Goal: Find specific page/section: Find specific page/section

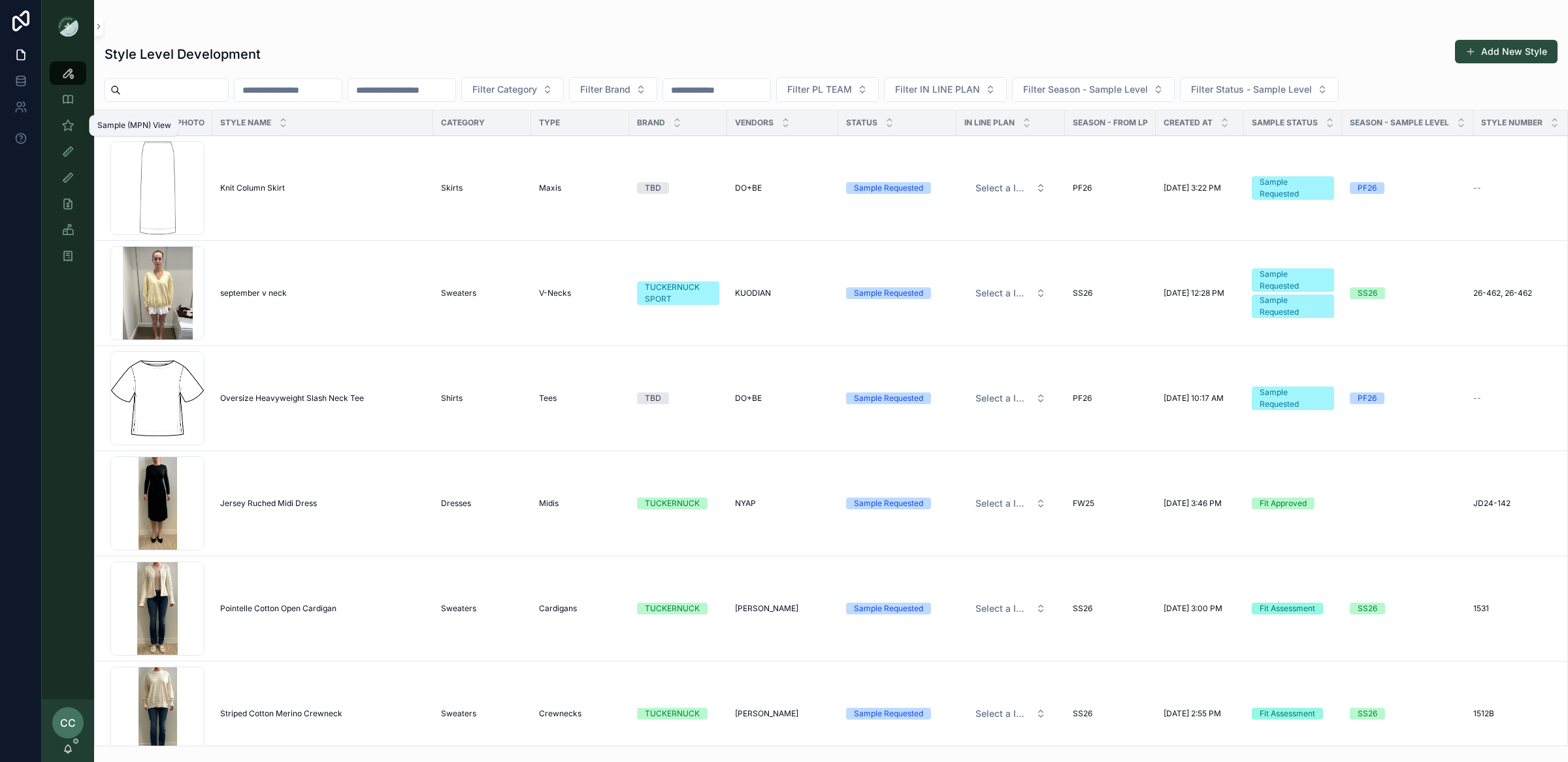
click at [66, 126] on icon "scrollable content" at bounding box center [68, 125] width 13 height 13
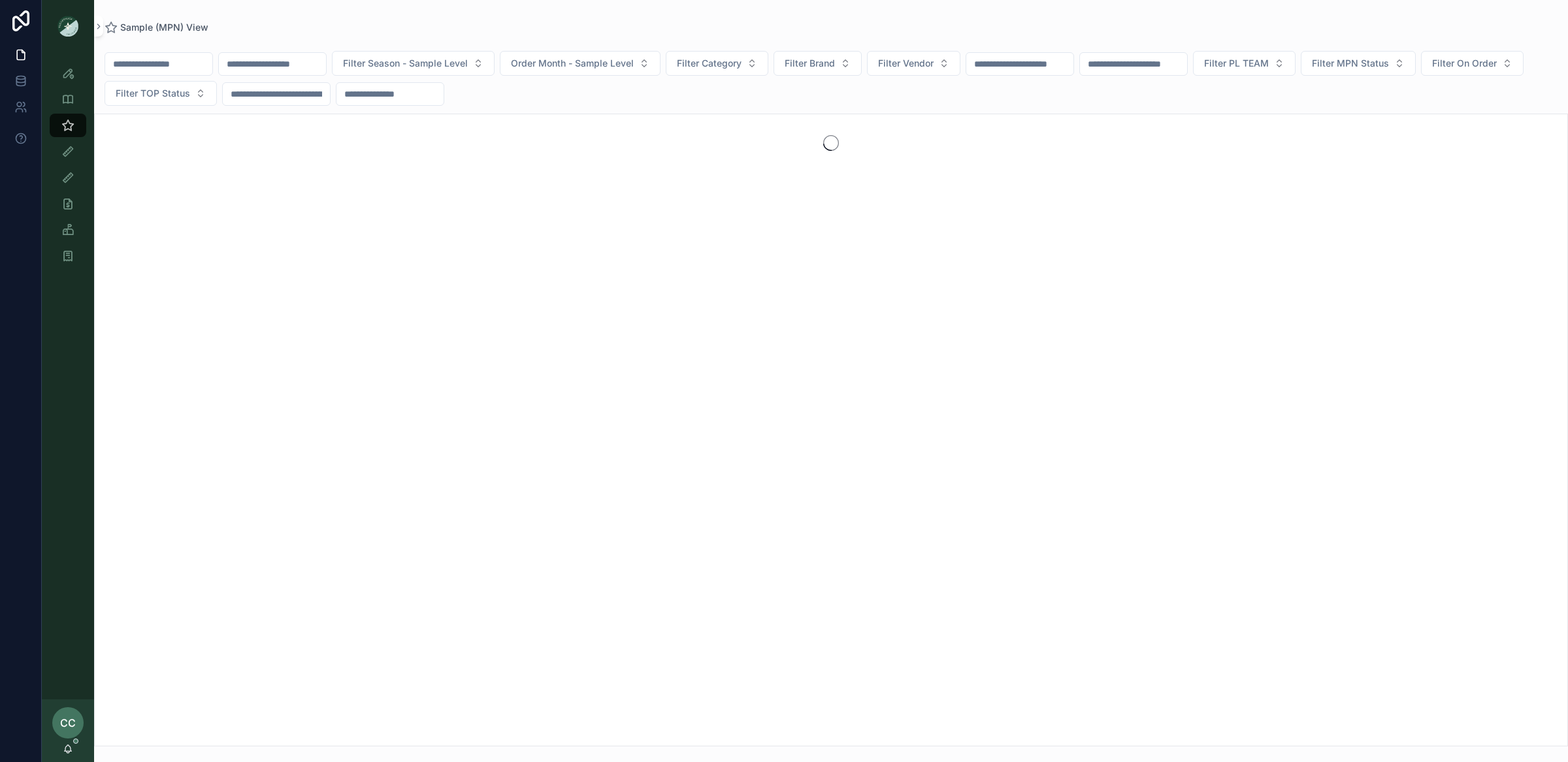
click at [181, 63] on input "scrollable content" at bounding box center [158, 64] width 107 height 18
drag, startPoint x: 197, startPoint y: 69, endPoint x: 72, endPoint y: 52, distance: 126.2
click at [72, 52] on div "Style View Style View - Vendor Specific Sample (MPN) View Fit View Sample Coord…" at bounding box center [805, 381] width 1526 height 762
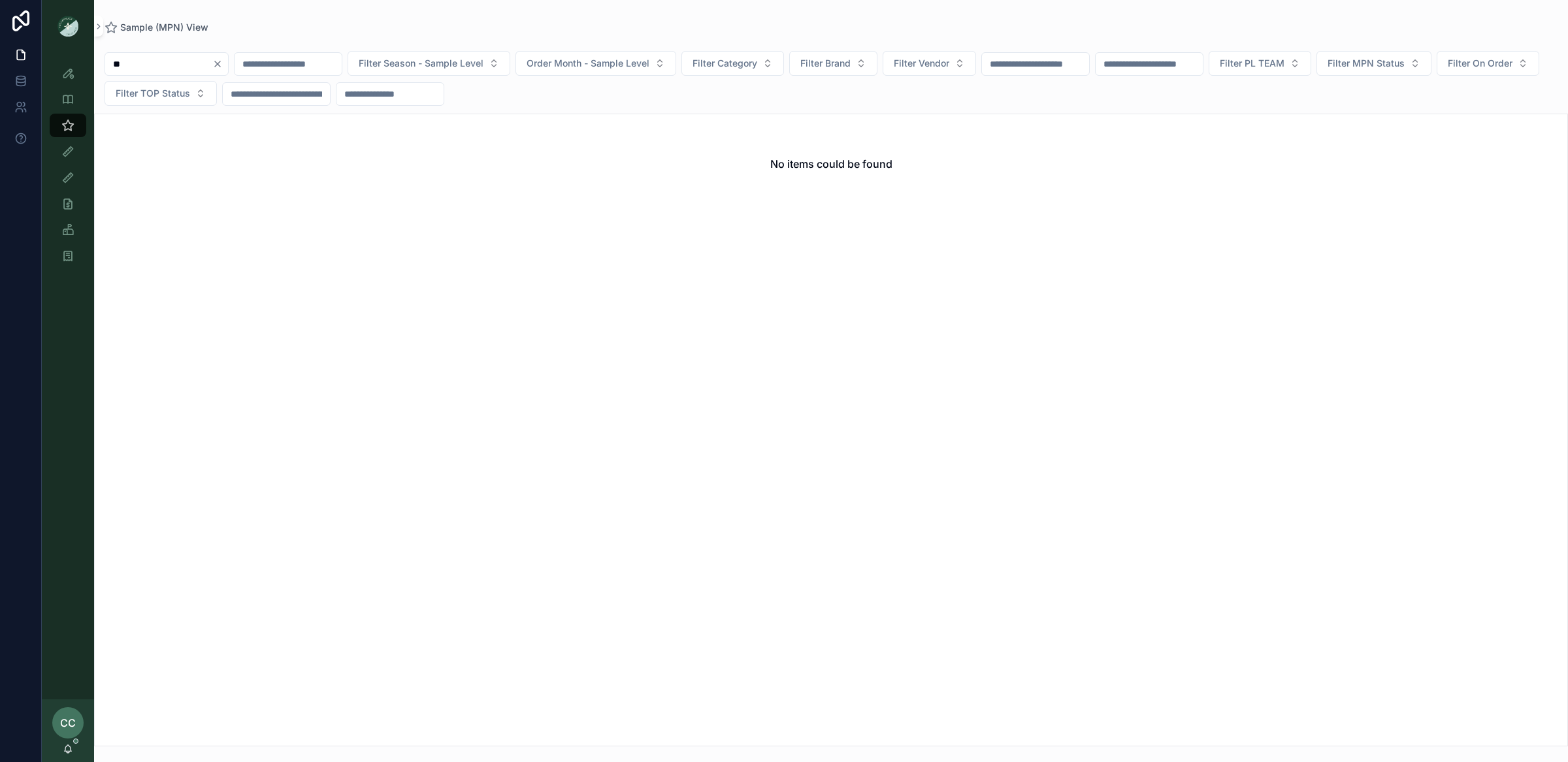
type input "*"
type input "****"
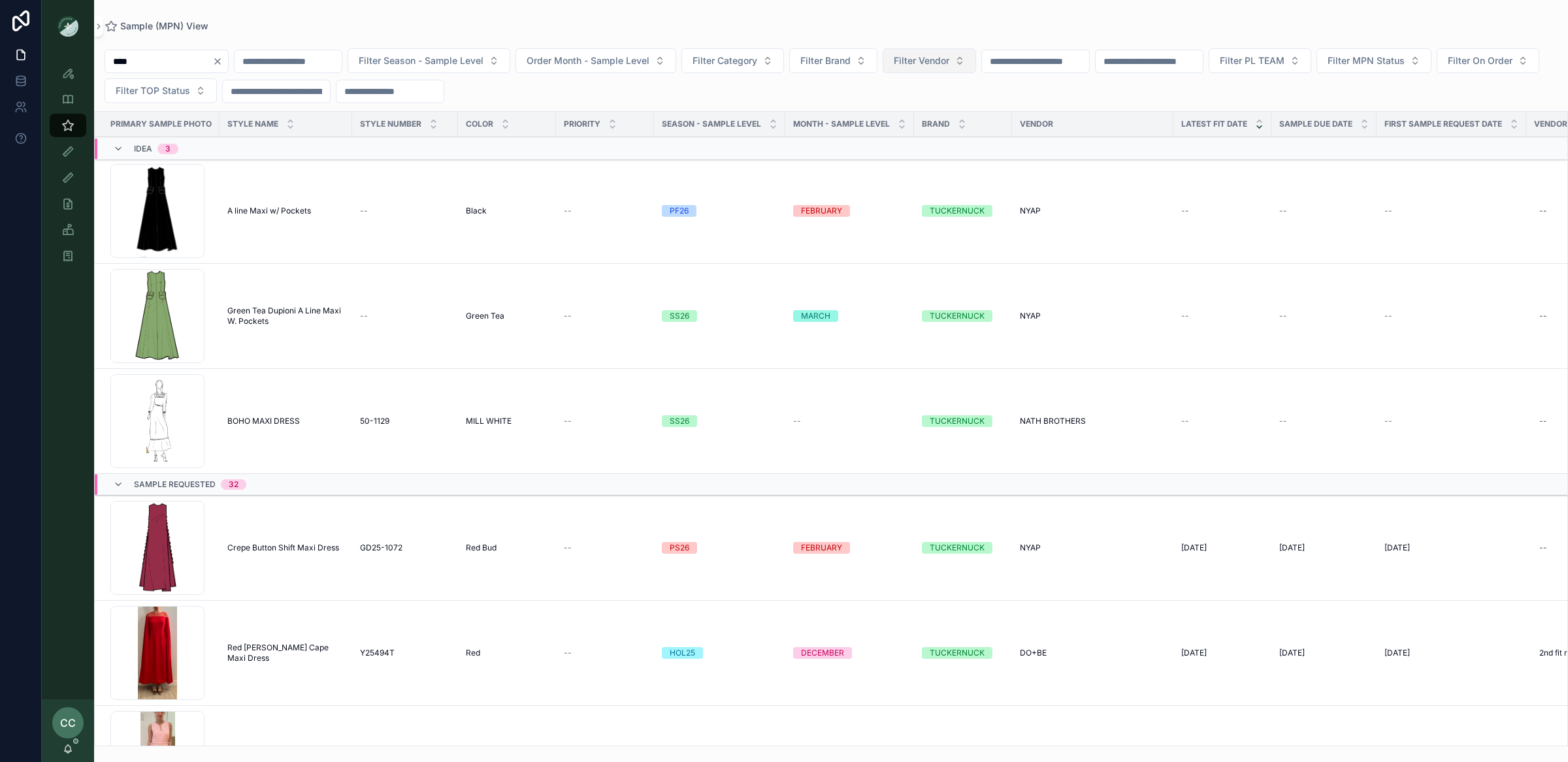
click at [949, 65] on span "Filter Vendor" at bounding box center [921, 61] width 56 height 13
type input "****"
click at [946, 117] on div "NYAP" at bounding box center [957, 113] width 181 height 21
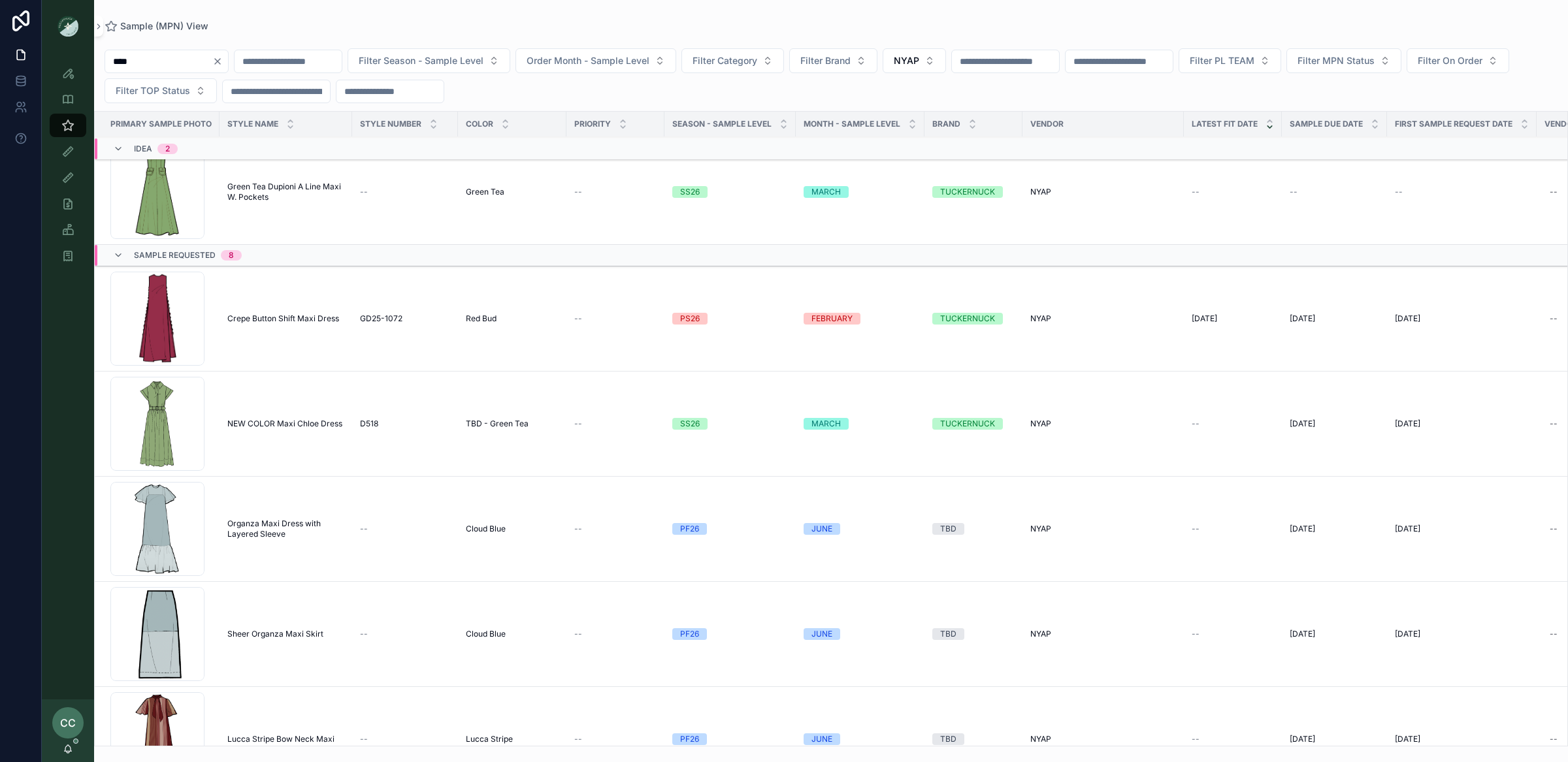
scroll to position [125, 0]
click at [284, 320] on span "Crepe Button Shift Maxi Dress" at bounding box center [283, 317] width 112 height 11
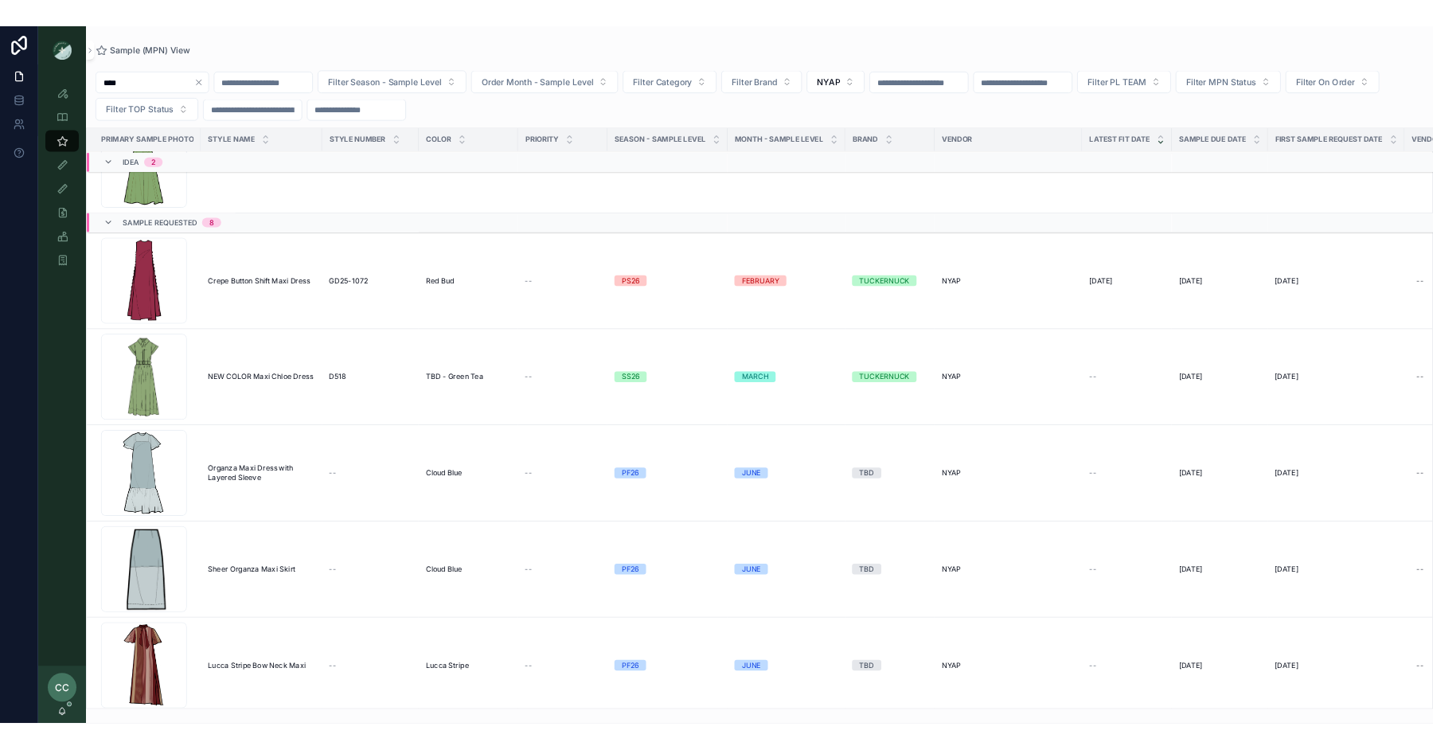
scroll to position [0, 0]
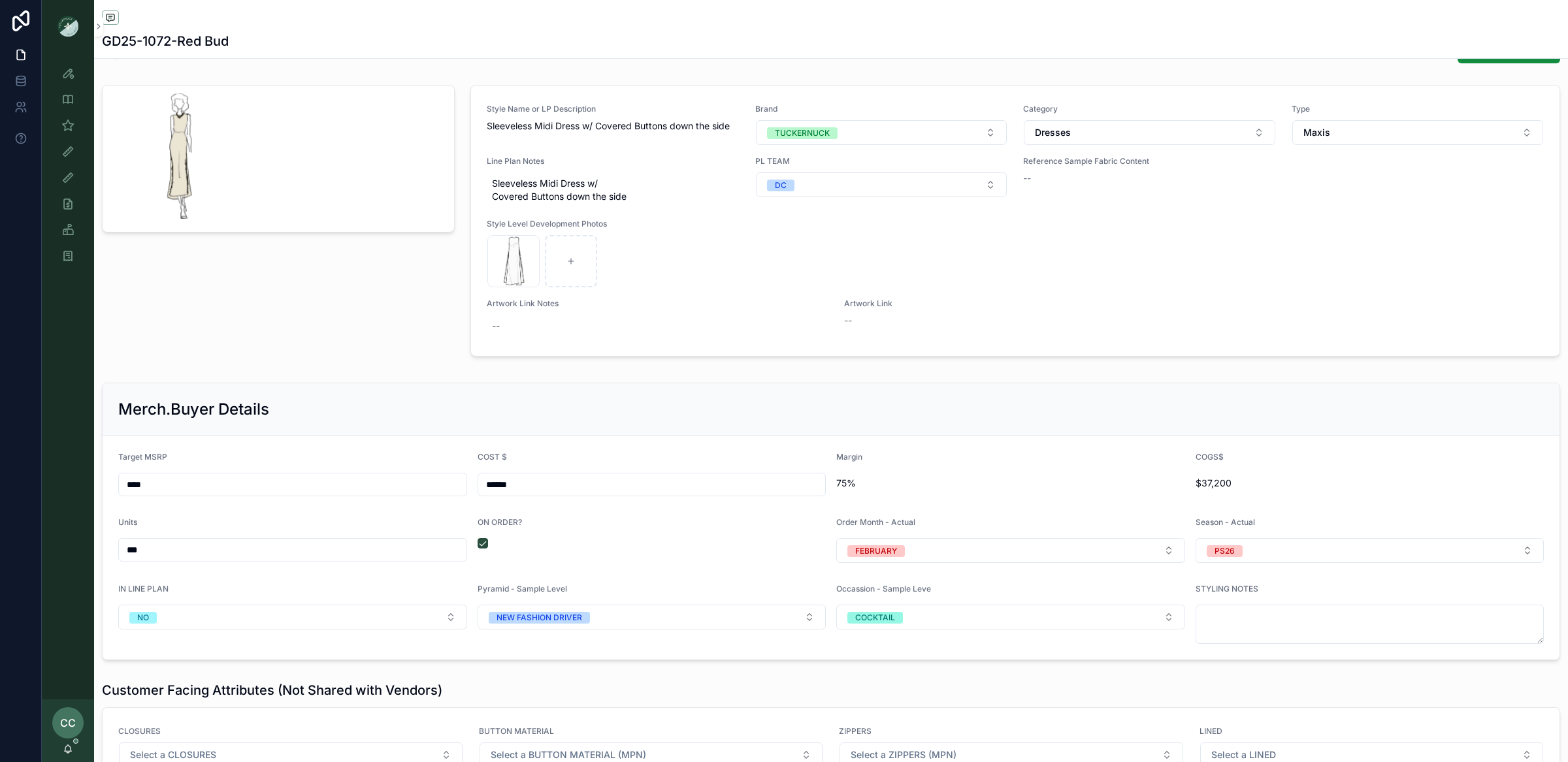
scroll to position [1664, 0]
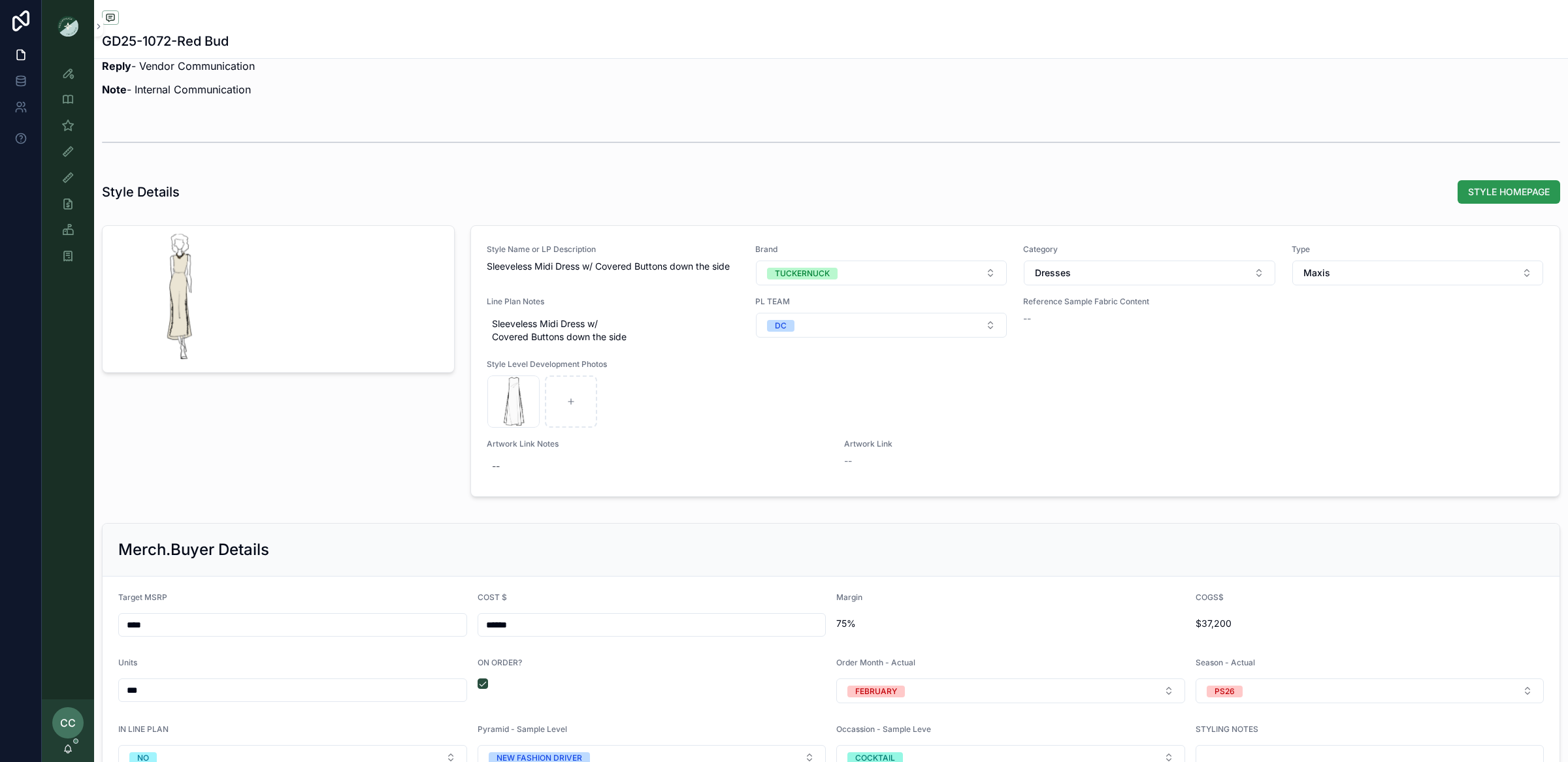
click at [1506, 198] on span "STYLE HOMEPAGE" at bounding box center [1509, 192] width 82 height 13
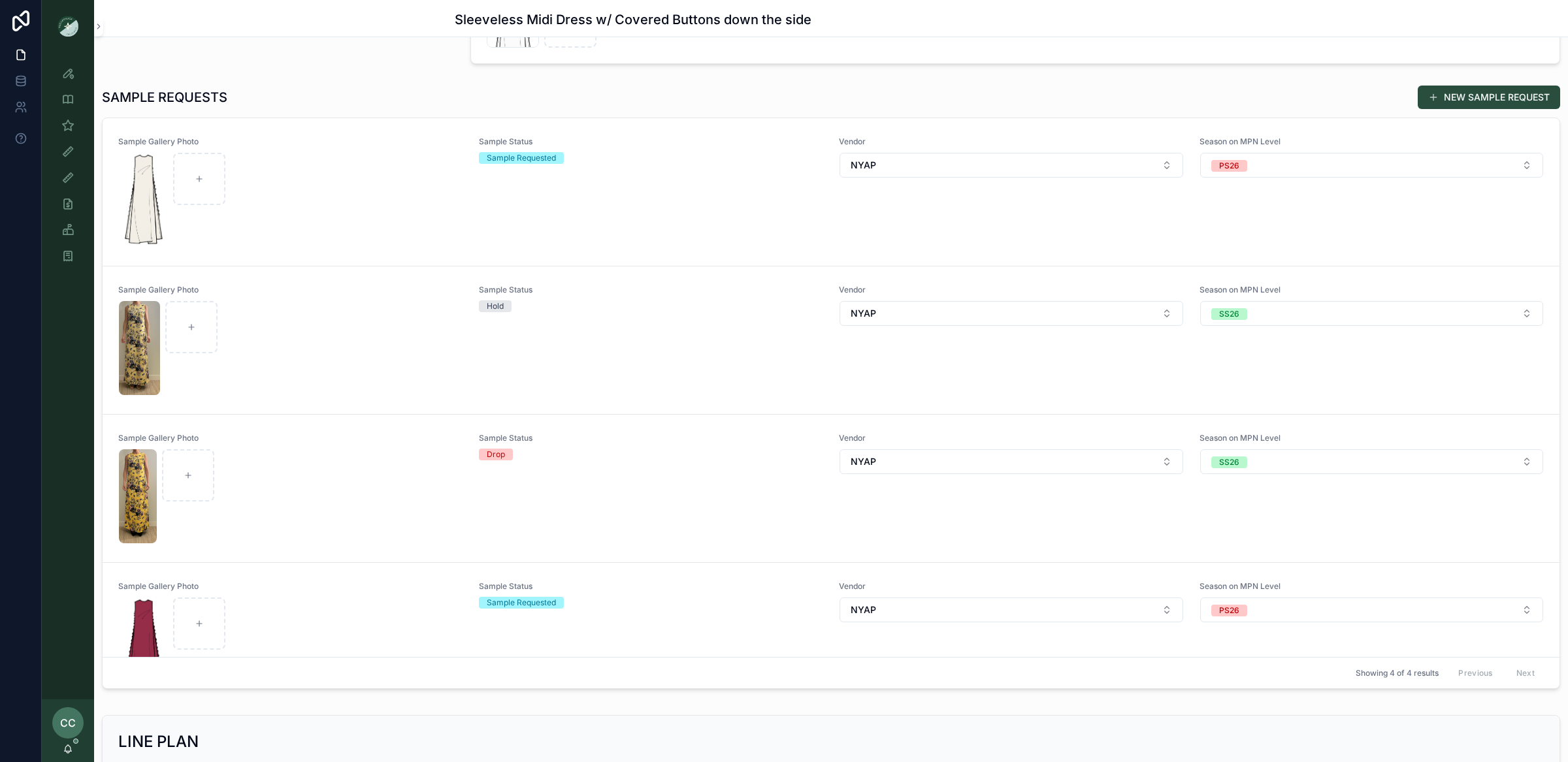
click at [350, 171] on div "scrollable content" at bounding box center [290, 199] width 344 height 94
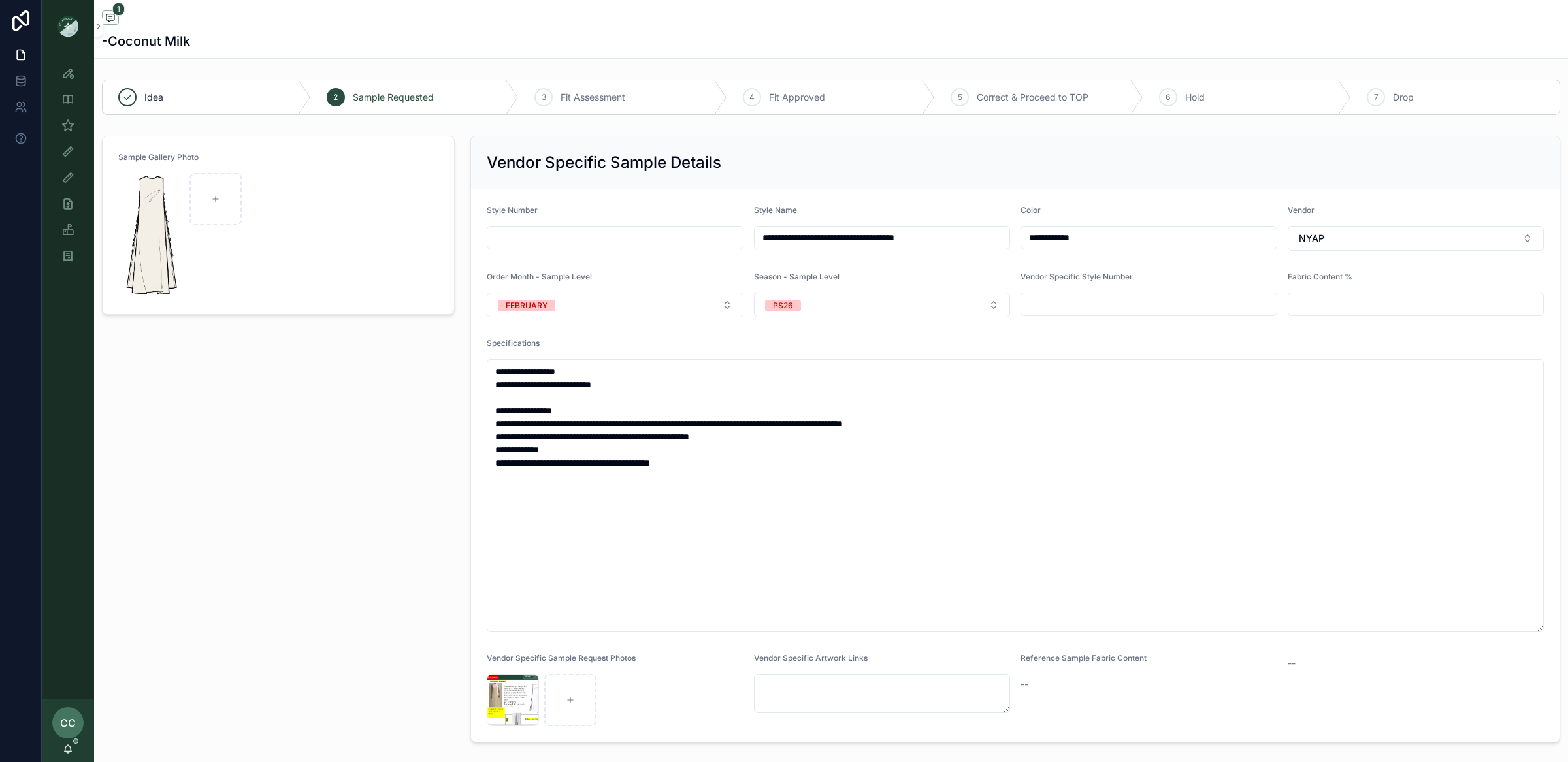
click at [569, 231] on input "scrollable content" at bounding box center [615, 238] width 255 height 18
click at [638, 244] on input "scrollable content" at bounding box center [615, 238] width 255 height 18
click at [953, 174] on div "Vendor Specific Sample Details" at bounding box center [1015, 162] width 1089 height 52
type input "*********"
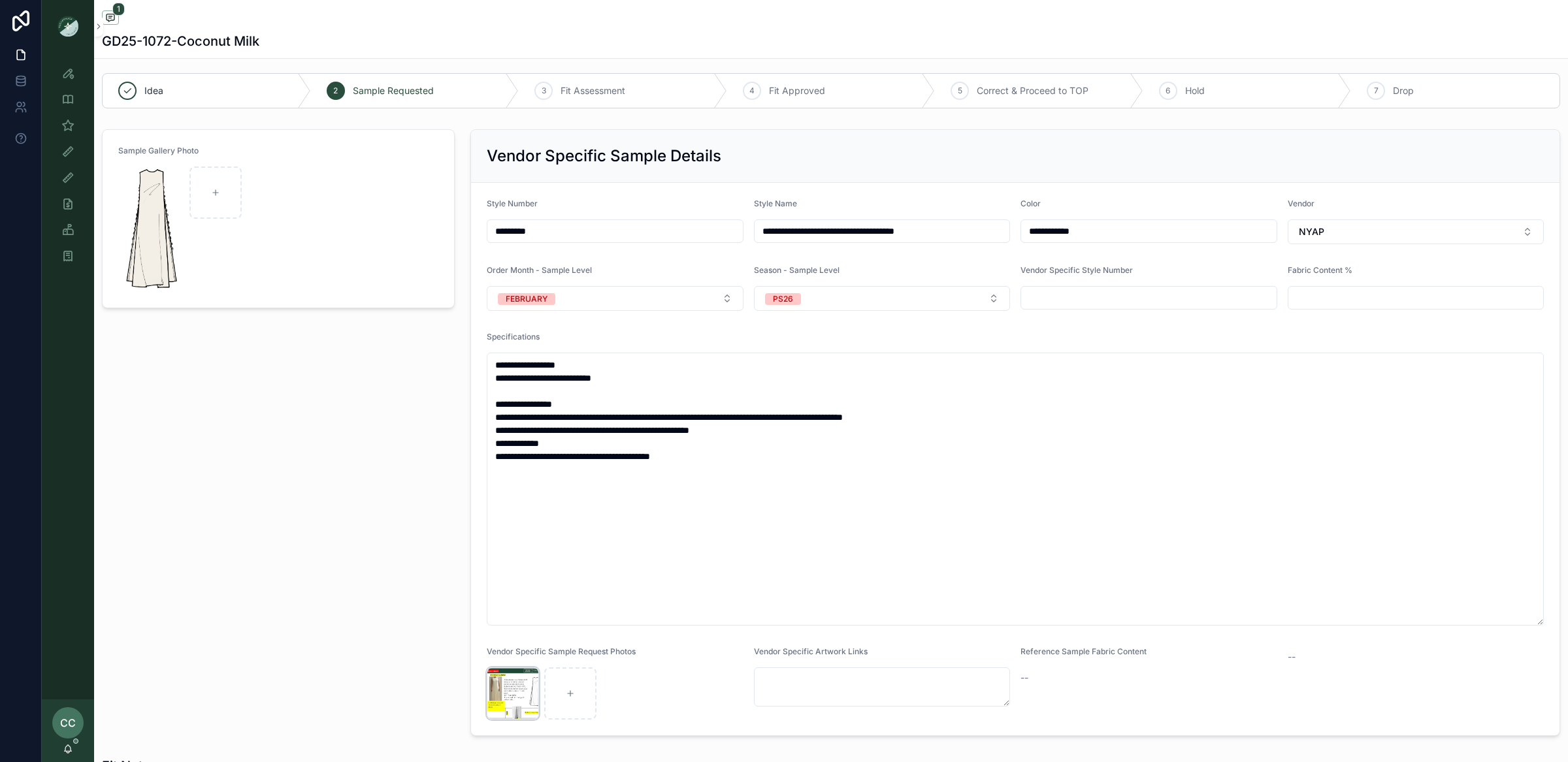
click at [510, 695] on div "Screenshot-2025-10-08-at-3.11.45-PM .png" at bounding box center [513, 694] width 53 height 52
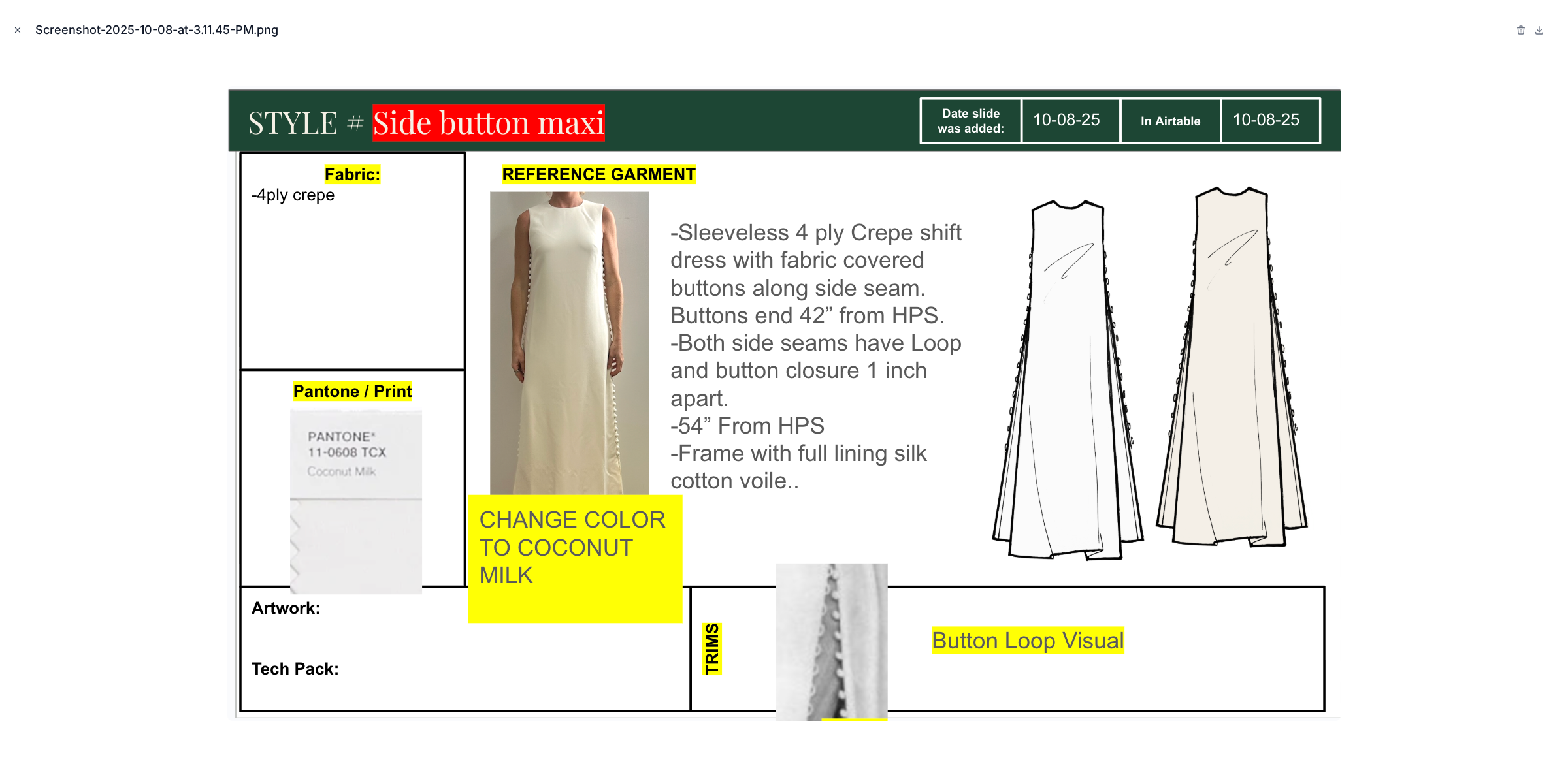
click at [17, 30] on icon "Close modal" at bounding box center [18, 30] width 5 height 5
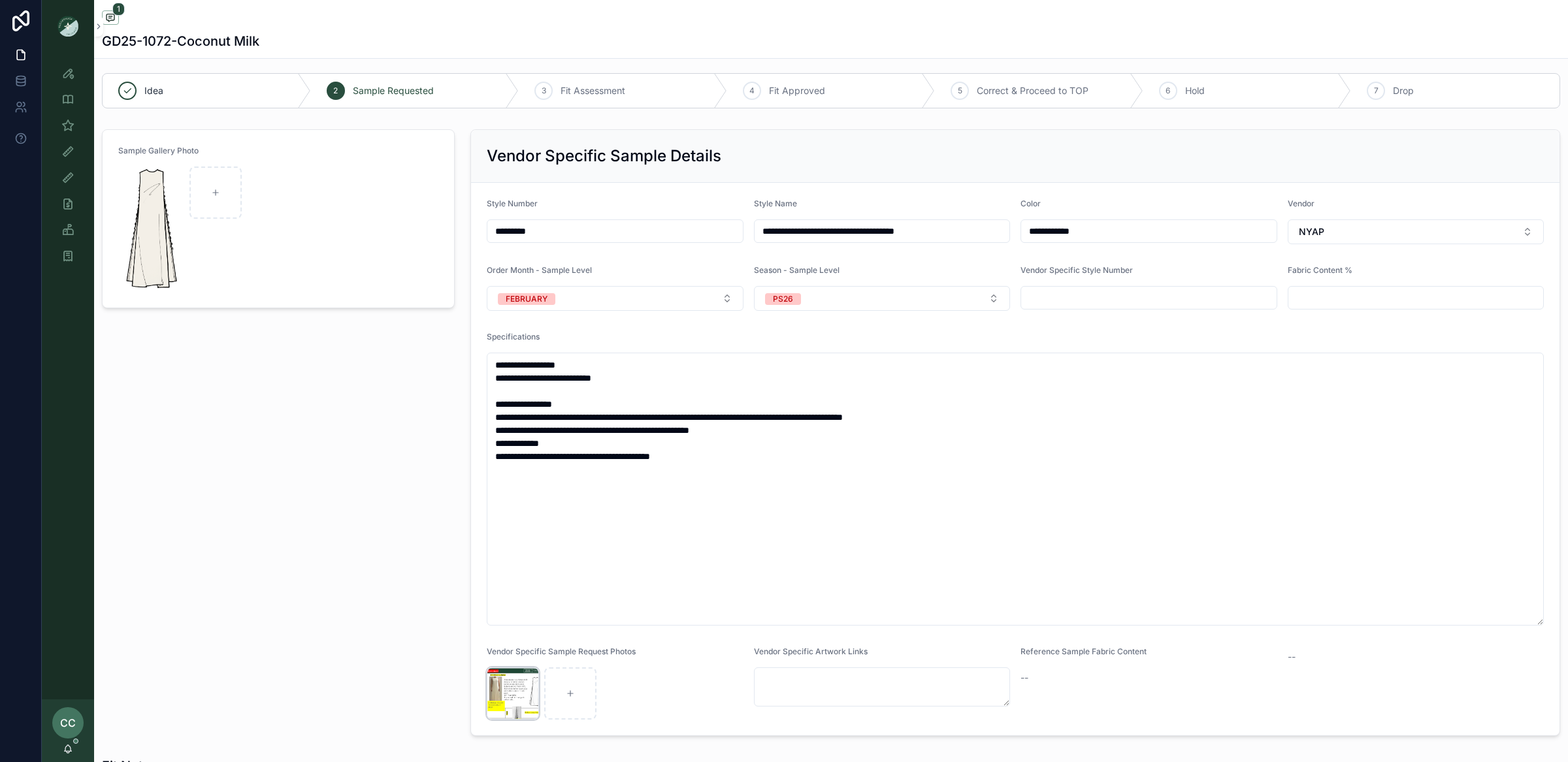
click at [500, 687] on div "Screenshot-2025-10-08-at-3.11.45-PM .png" at bounding box center [513, 694] width 53 height 52
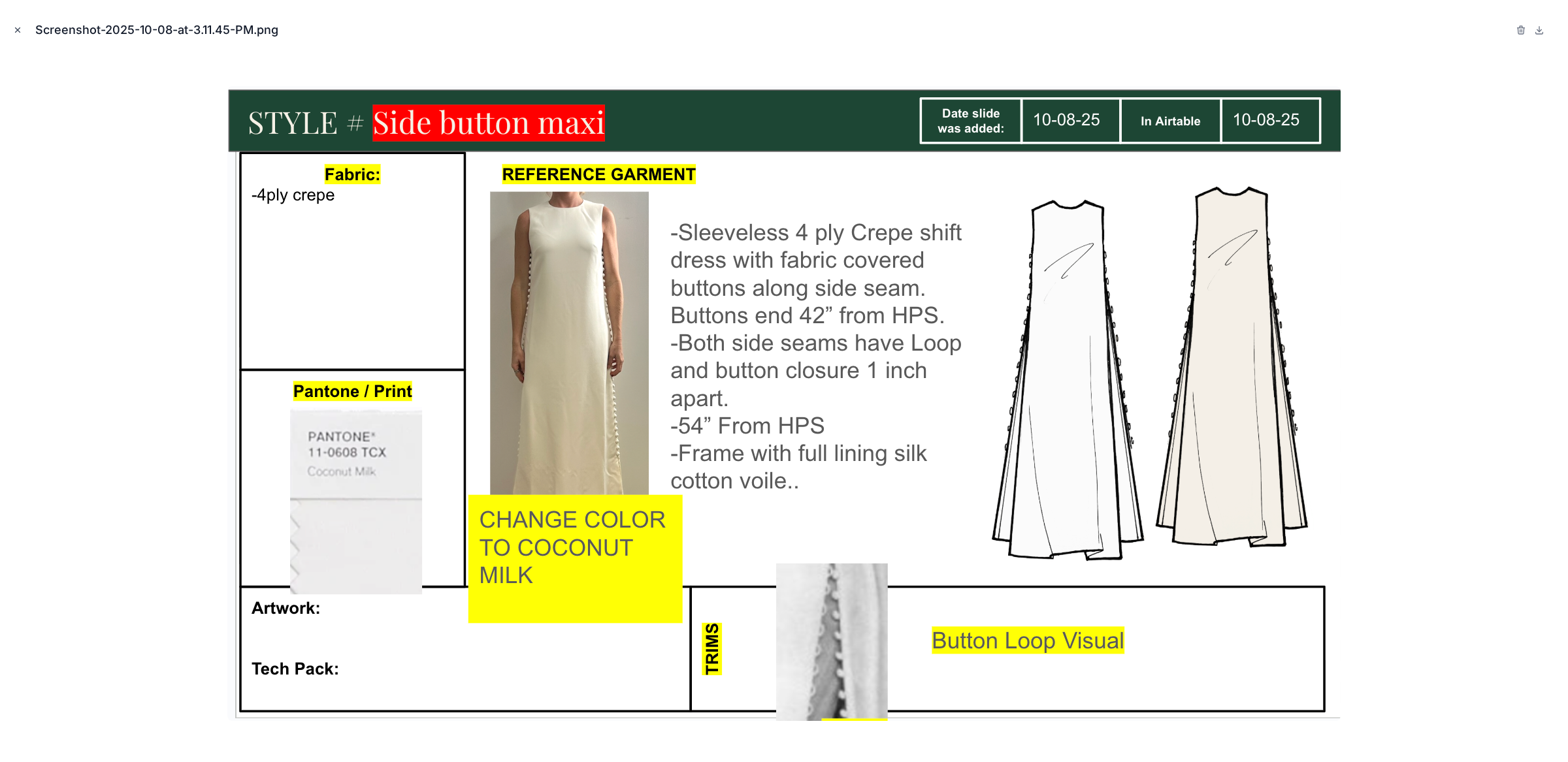
click at [20, 30] on icon "Close modal" at bounding box center [17, 30] width 9 height 9
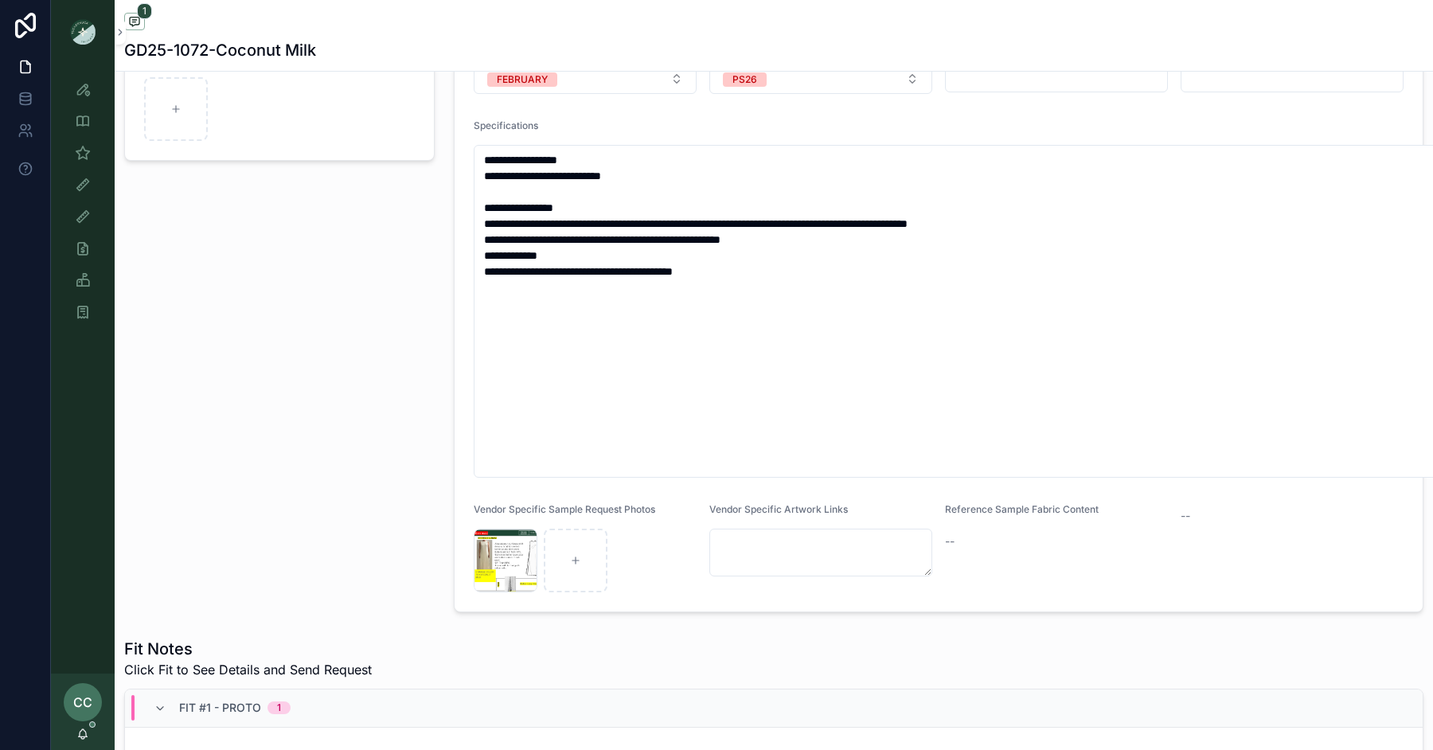
scroll to position [293, 0]
